Goal: Task Accomplishment & Management: Complete application form

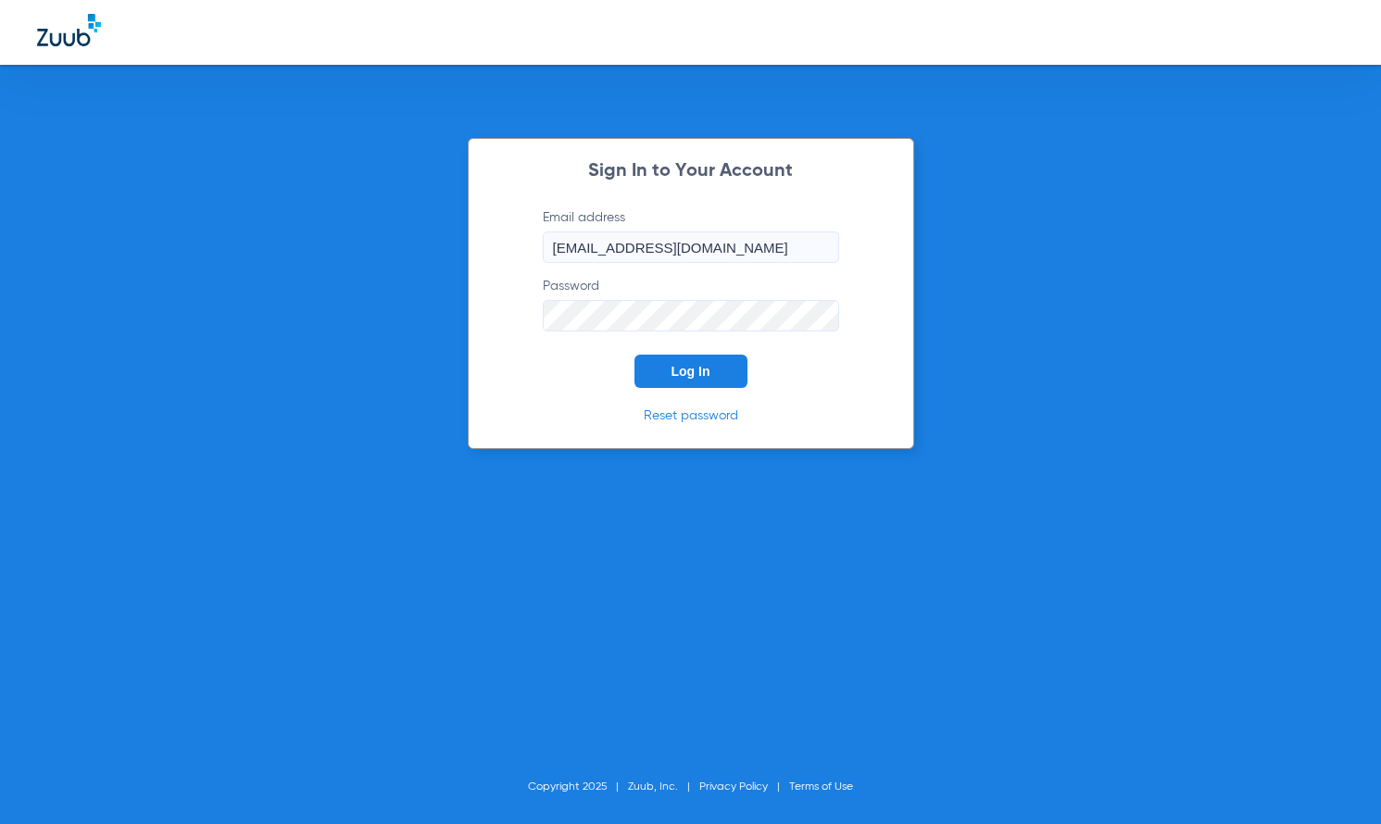
click at [696, 371] on span "Log In" at bounding box center [690, 371] width 39 height 15
type input "[EMAIL_ADDRESS][DOMAIN_NAME]"
drag, startPoint x: 716, startPoint y: 368, endPoint x: 705, endPoint y: 360, distance: 13.4
click at [716, 369] on button "Log In" at bounding box center [690, 371] width 113 height 33
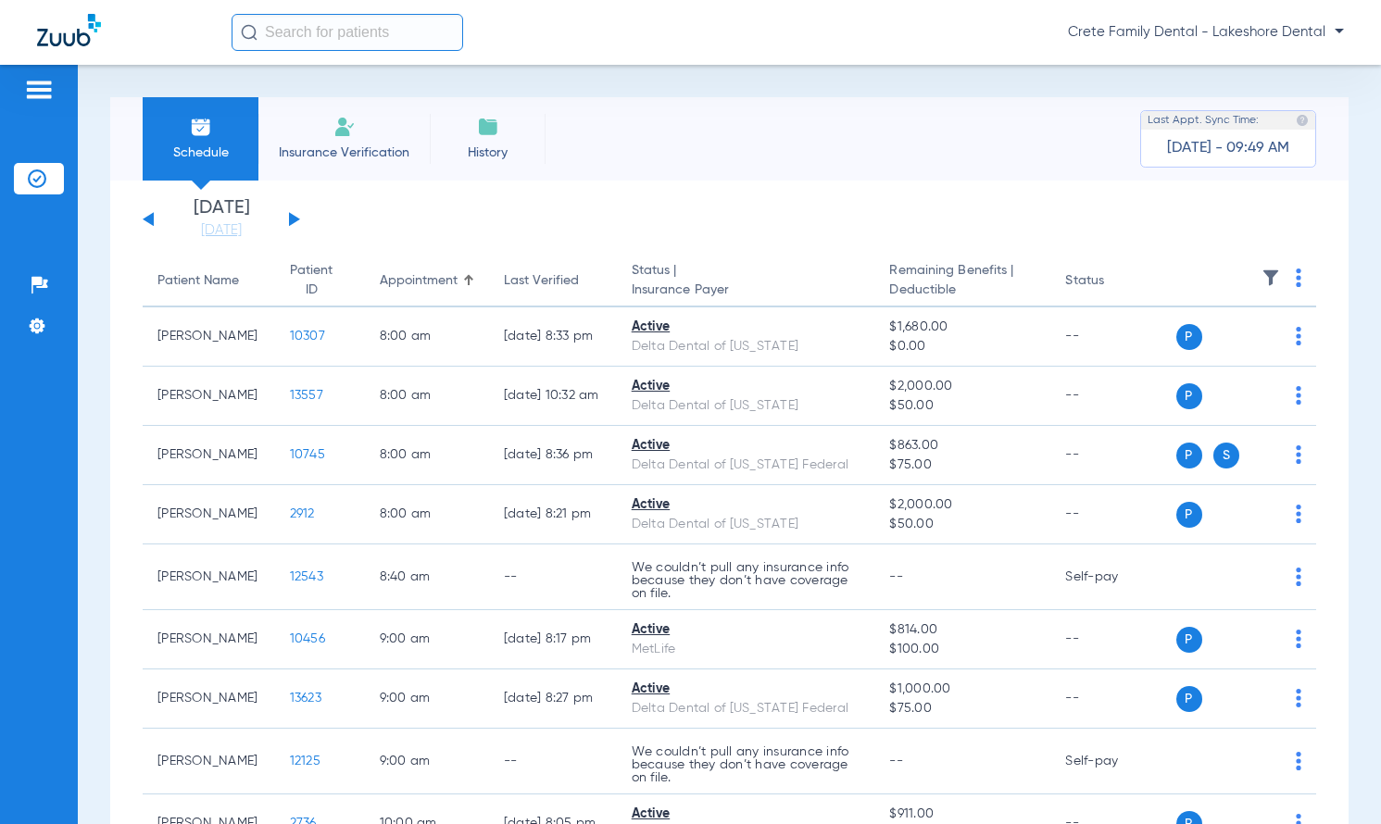
click at [353, 132] on img at bounding box center [344, 127] width 22 height 22
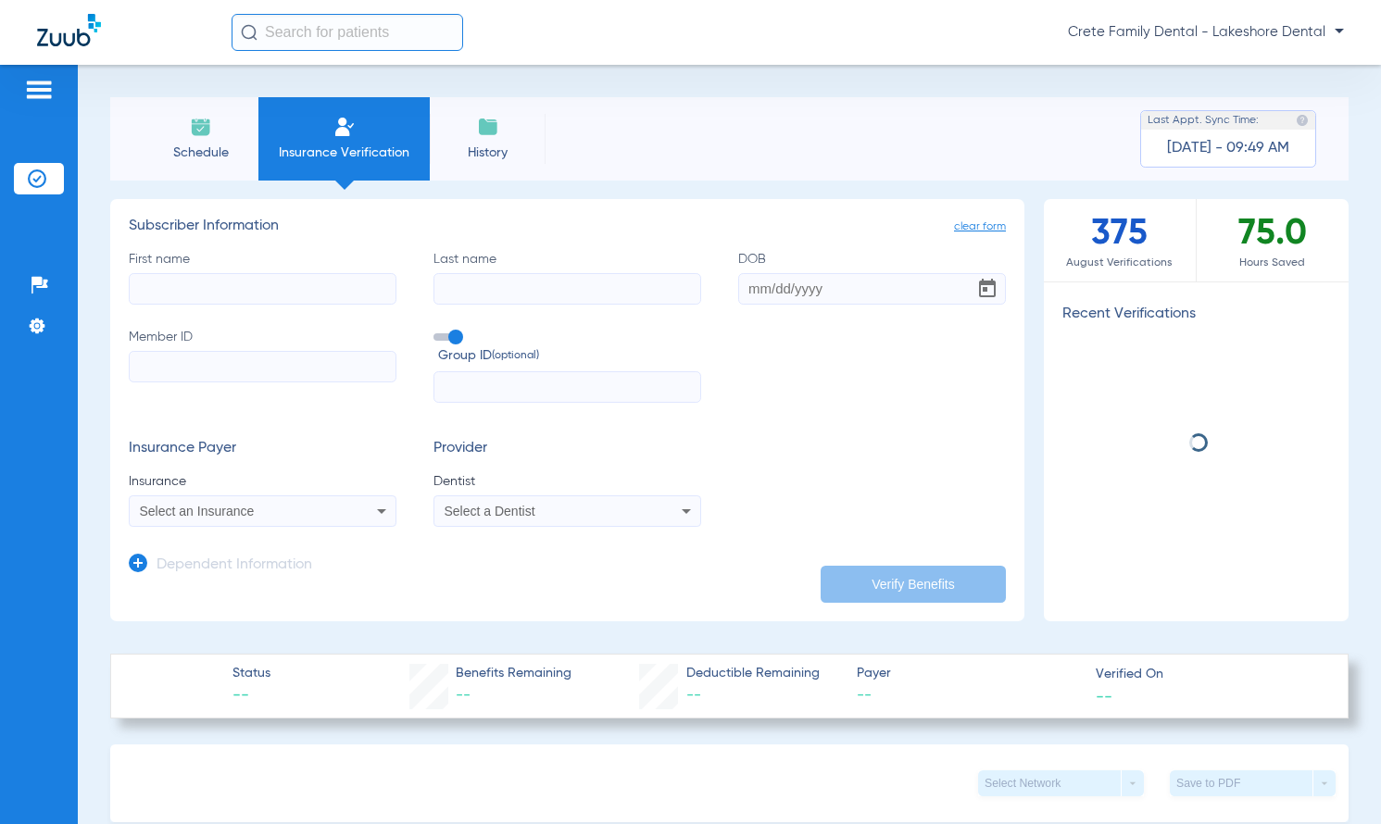
click at [287, 359] on input "Member ID" at bounding box center [263, 366] width 268 height 31
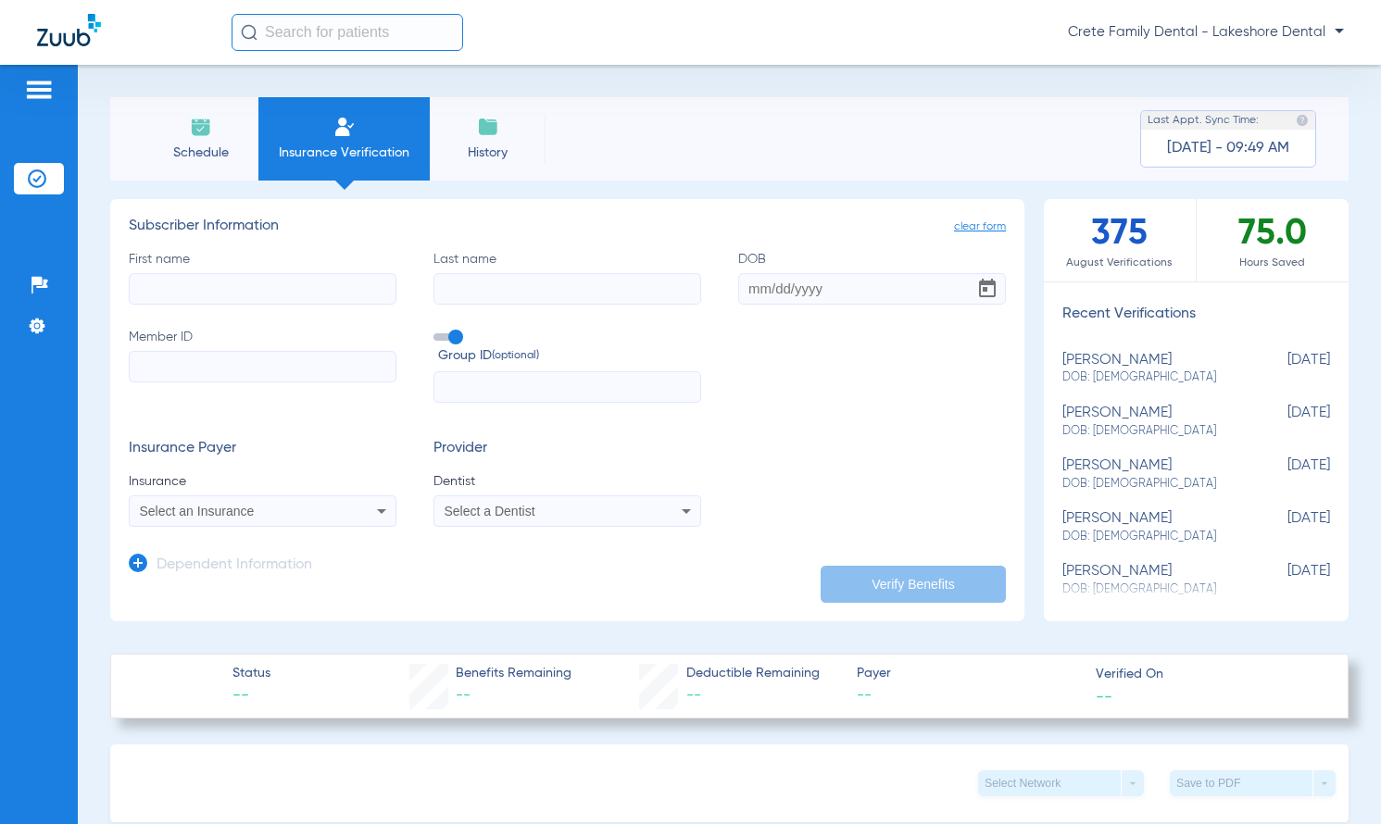
paste input "08000001025206"
type input "08000001025206"
click at [508, 292] on input "Last name" at bounding box center [567, 288] width 268 height 31
type input "[PERSON_NAME]"
click at [363, 288] on input "First name" at bounding box center [263, 288] width 268 height 31
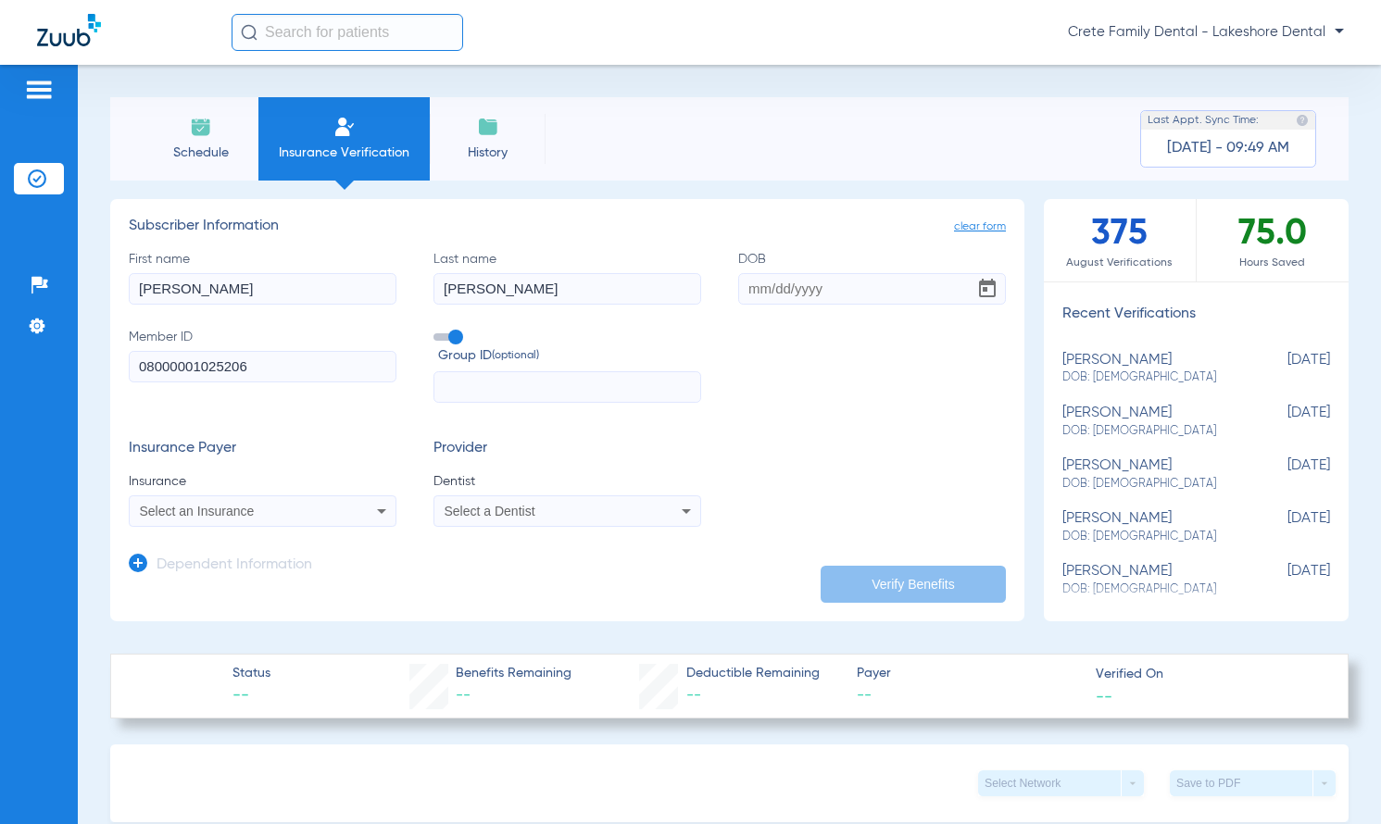
type input "[PERSON_NAME]"
click at [830, 284] on input "DOB" at bounding box center [872, 288] width 268 height 31
click at [834, 284] on input "DOB Required" at bounding box center [872, 288] width 268 height 31
type input "[DATE]"
click at [615, 392] on input "text" at bounding box center [567, 386] width 268 height 31
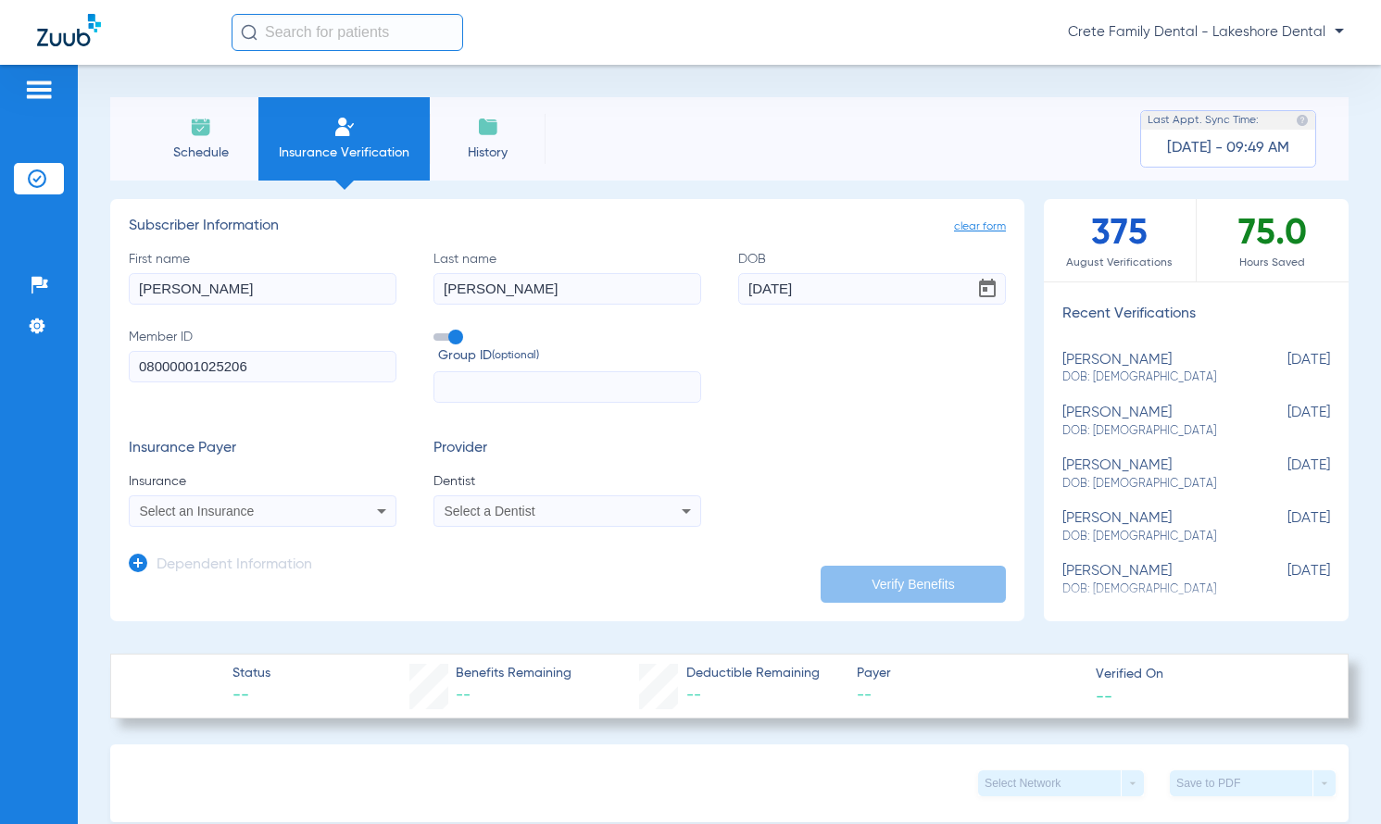
click at [240, 511] on span "Select an Insurance" at bounding box center [197, 511] width 115 height 15
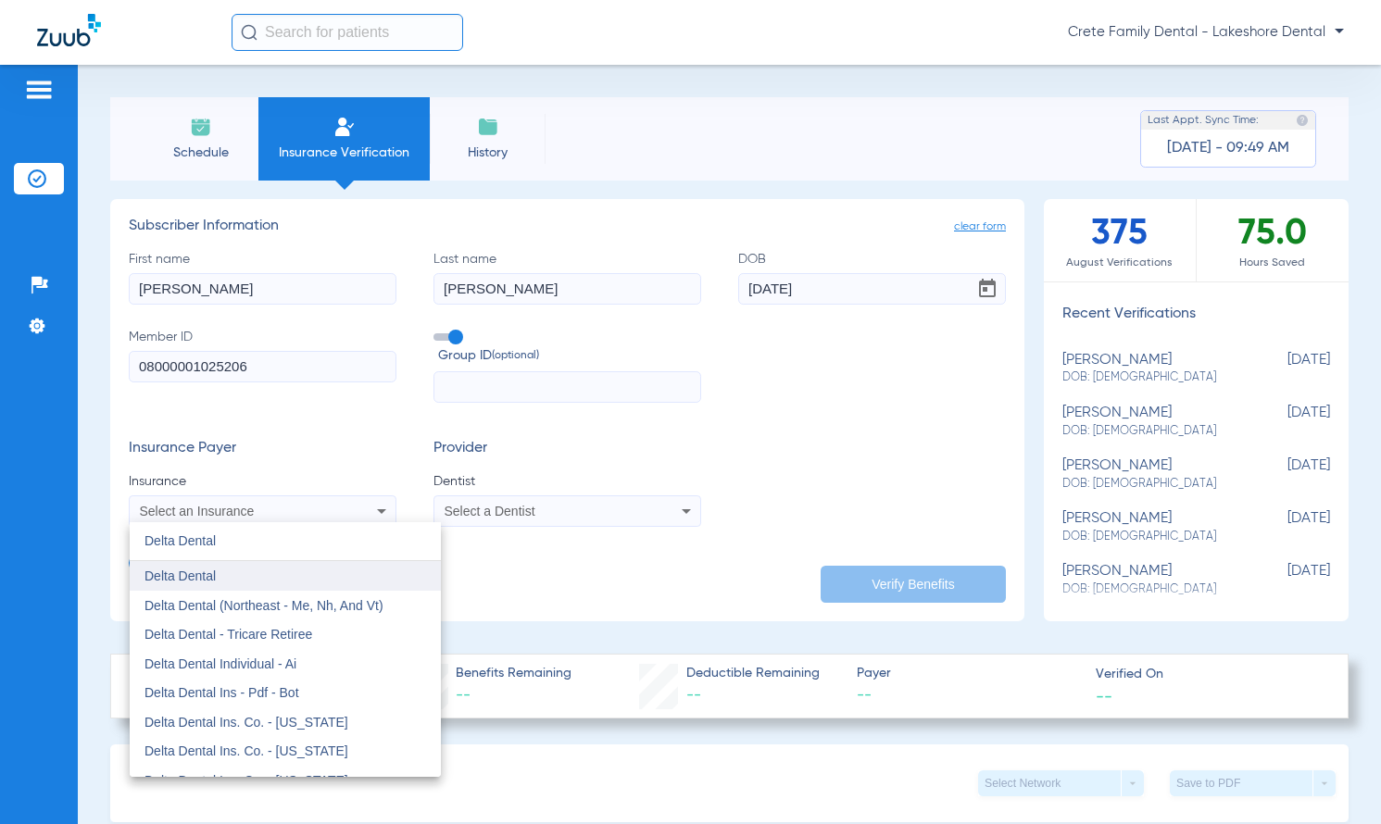
type input "Delta Dental"
click at [241, 575] on mat-option "Delta Dental" at bounding box center [285, 576] width 311 height 30
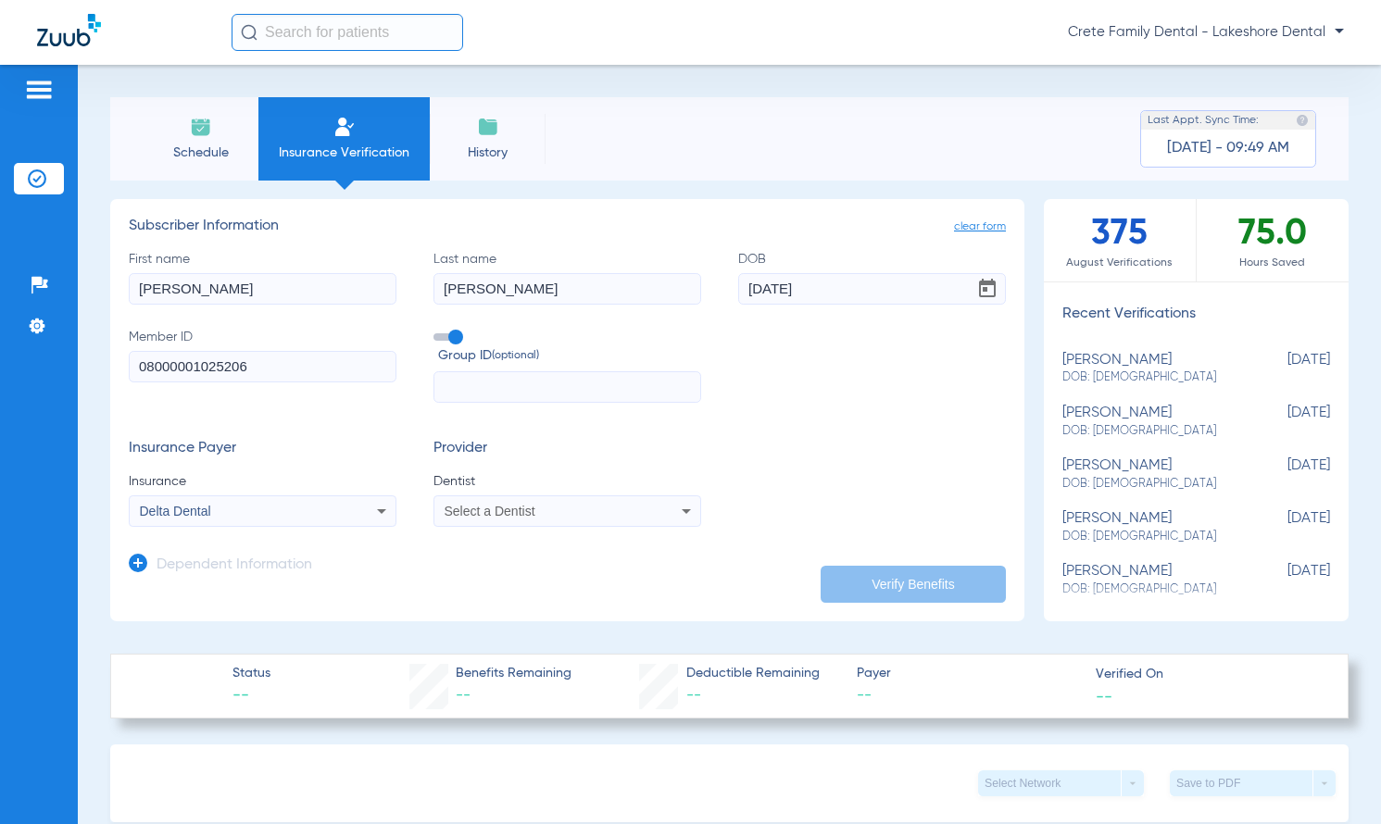
click at [482, 524] on mat-select "Select a Dentist" at bounding box center [567, 510] width 268 height 31
click at [478, 516] on span "Select a Dentist" at bounding box center [490, 511] width 91 height 15
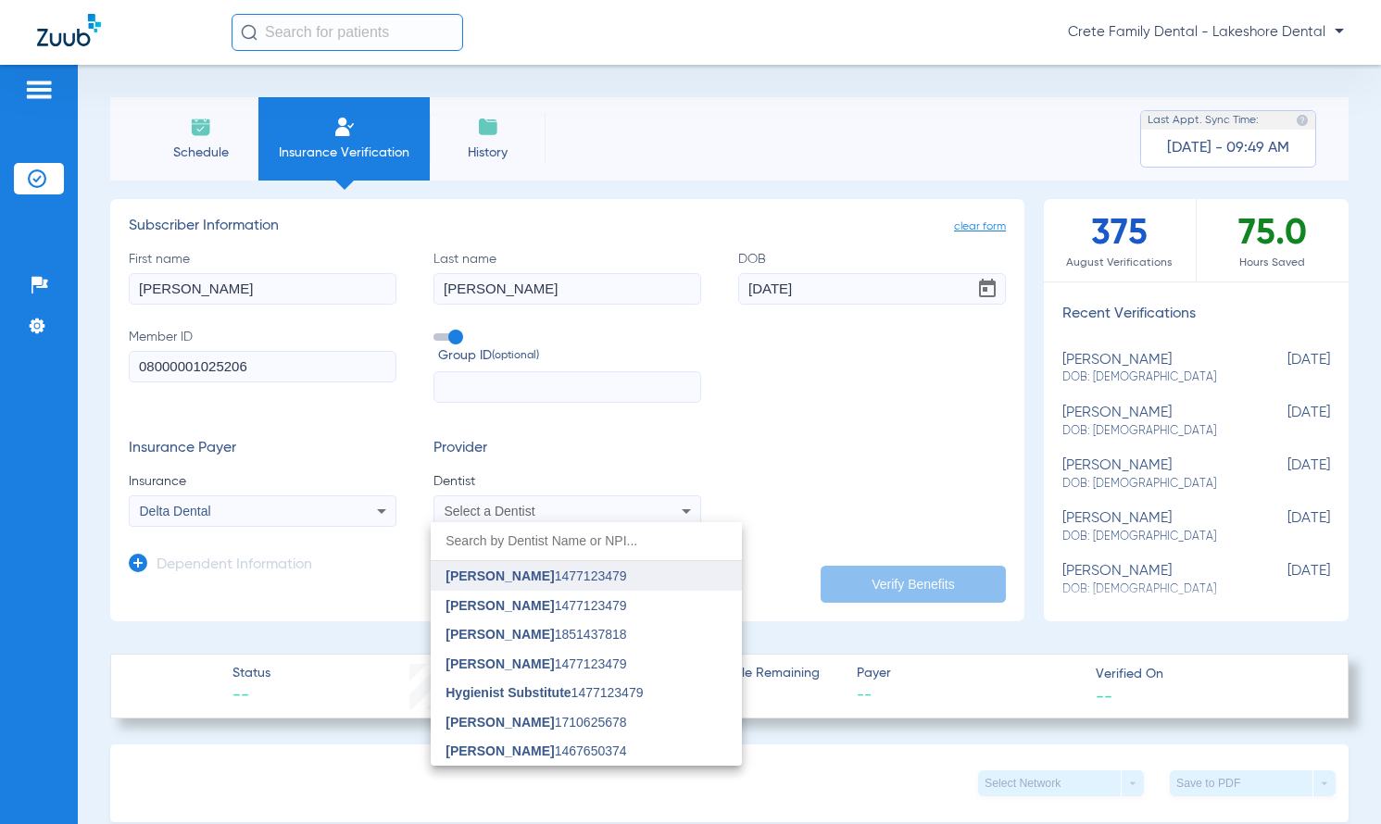
click at [476, 579] on span "[PERSON_NAME]" at bounding box center [499, 576] width 108 height 15
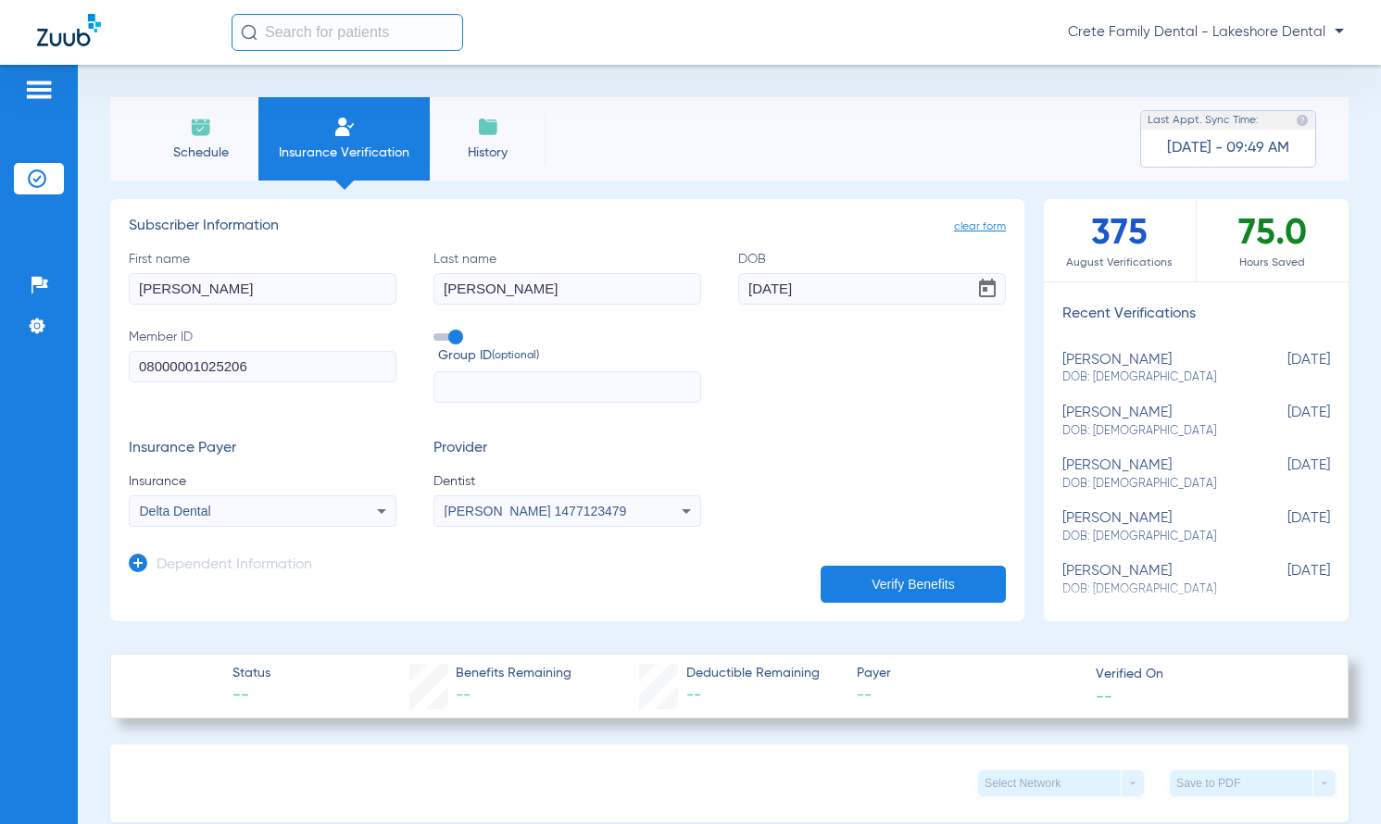
click at [892, 587] on button "Verify Benefits" at bounding box center [913, 584] width 185 height 37
